Goal: Check status

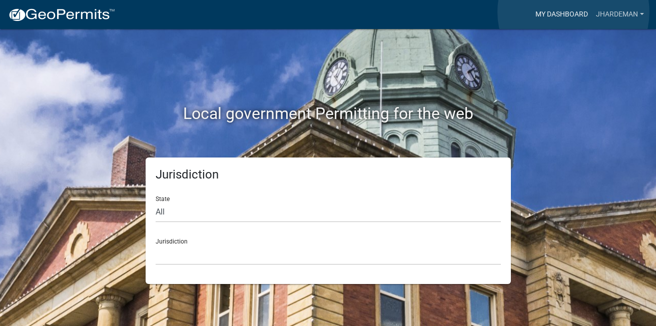
click at [573, 12] on link "My Dashboard" at bounding box center [561, 14] width 61 height 19
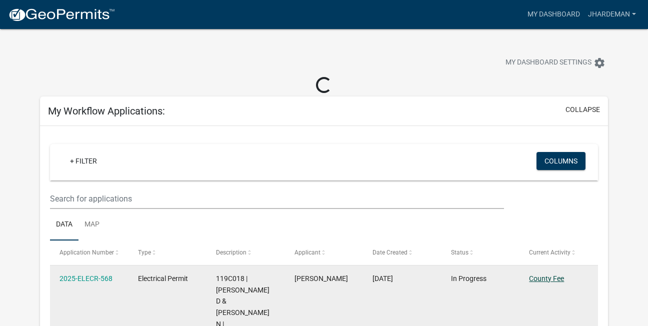
click at [548, 281] on link "County Fee" at bounding box center [546, 279] width 35 height 8
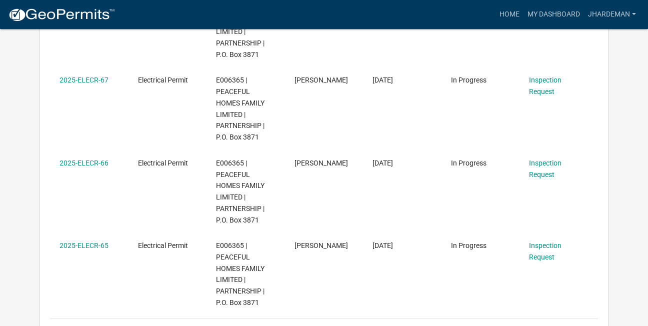
scroll to position [776, 0]
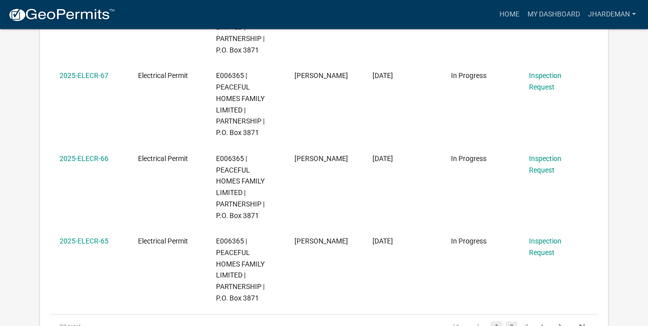
click at [513, 322] on link "2" at bounding box center [512, 327] width 12 height 11
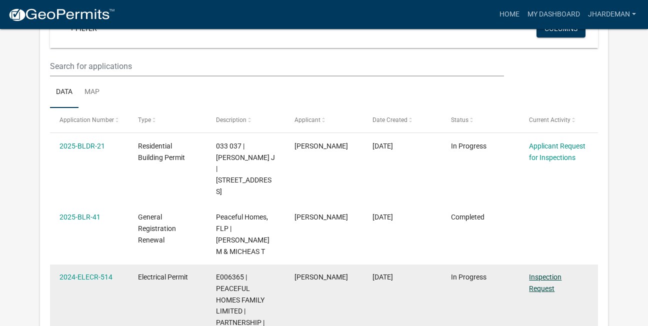
scroll to position [114, 0]
